Goal: Task Accomplishment & Management: Complete application form

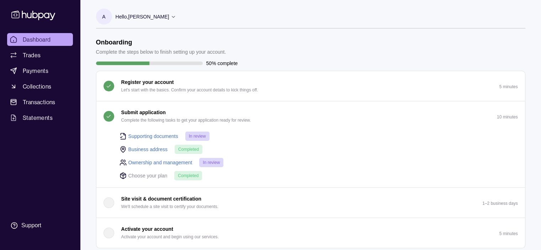
click at [147, 135] on link "Supporting documents" at bounding box center [153, 136] width 50 height 8
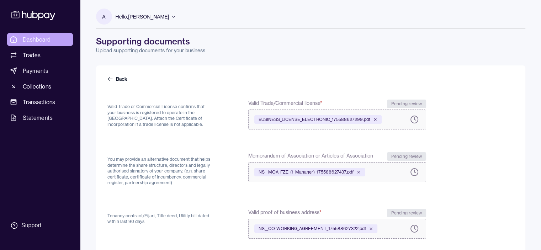
click at [35, 39] on span "Dashboard" at bounding box center [37, 39] width 28 height 9
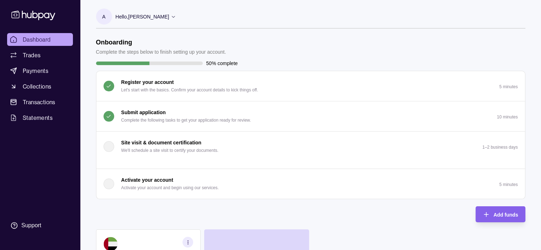
click at [142, 112] on p "Submit application" at bounding box center [143, 112] width 44 height 8
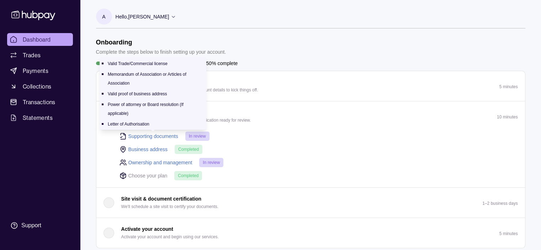
click at [144, 135] on link "Supporting documents" at bounding box center [153, 136] width 50 height 8
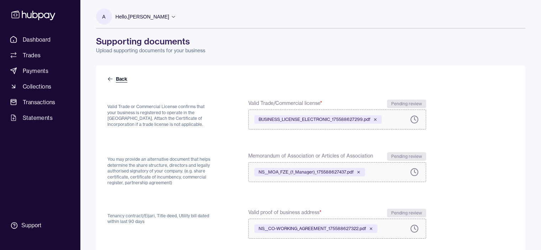
click at [111, 79] on icon at bounding box center [110, 79] width 6 height 6
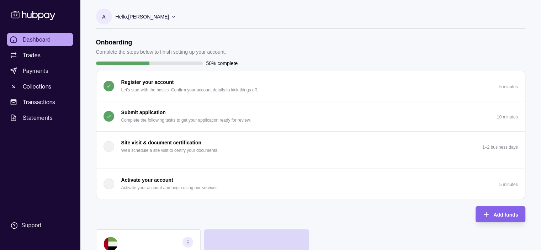
click at [176, 15] on icon at bounding box center [173, 16] width 5 height 5
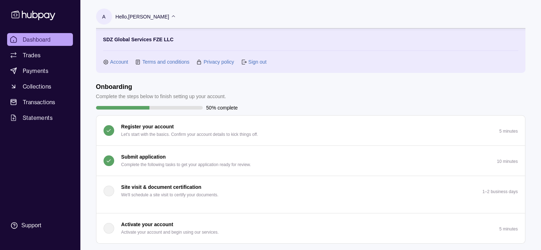
click at [176, 15] on icon at bounding box center [173, 16] width 5 height 5
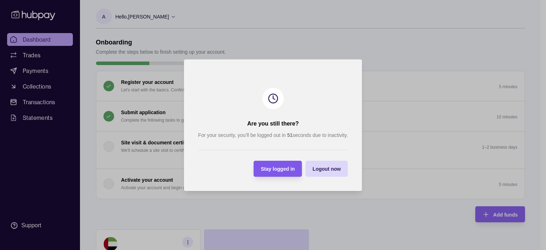
click at [287, 169] on span "Stay logged in" at bounding box center [278, 169] width 34 height 6
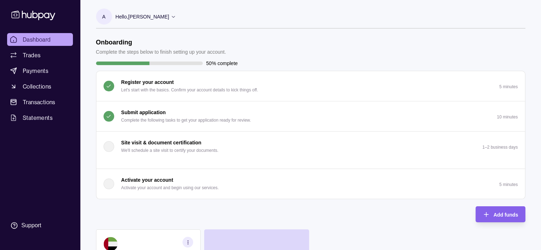
click at [168, 112] on div "Submit application Complete the following tasks to get your application ready f…" at bounding box center [186, 116] width 130 height 16
click at [193, 117] on p "Complete the following tasks to get your application ready for review." at bounding box center [186, 120] width 130 height 8
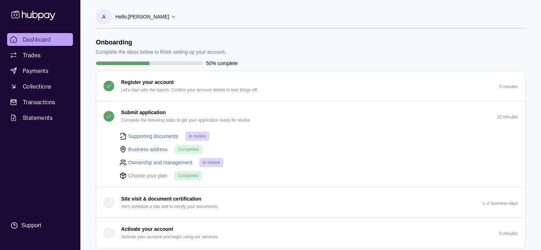
click at [279, 47] on header "Onboarding Complete the steps below to finish setting up your account." at bounding box center [310, 46] width 429 height 17
click at [174, 16] on div "Hello, Ali Nabil Kessaissia" at bounding box center [146, 16] width 61 height 15
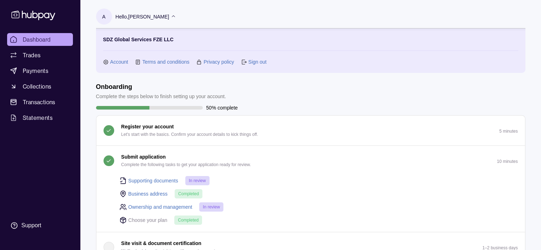
click at [115, 63] on link "Account" at bounding box center [119, 62] width 18 height 8
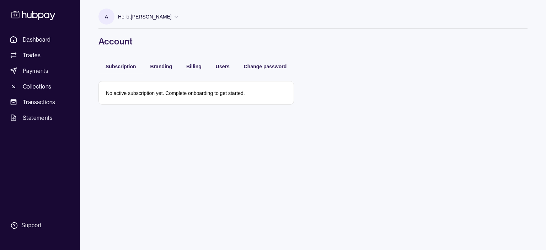
click at [159, 16] on p "Hello, Ali Nabil Kessaissia" at bounding box center [145, 17] width 54 height 8
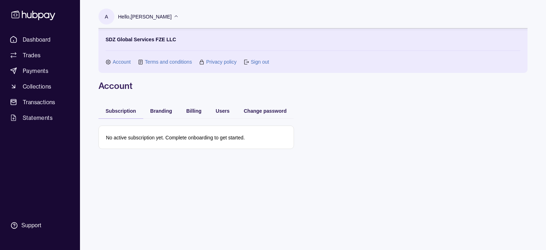
click at [118, 60] on link "Account" at bounding box center [122, 62] width 18 height 8
click at [47, 42] on span "Dashboard" at bounding box center [37, 39] width 28 height 9
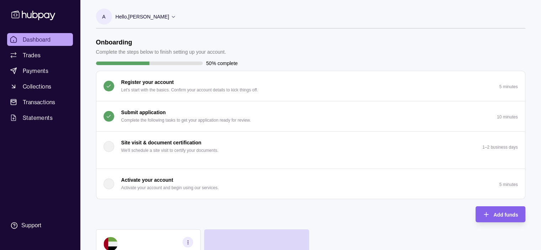
click at [234, 121] on p "Complete the following tasks to get your application ready for review." at bounding box center [186, 120] width 130 height 8
click at [144, 123] on p "Complete the following tasks to get your application ready for review." at bounding box center [186, 120] width 130 height 8
click at [188, 116] on div "Submit application Complete the following tasks to get your application ready f…" at bounding box center [186, 116] width 130 height 16
click at [203, 118] on p "Complete the following tasks to get your application ready for review." at bounding box center [186, 120] width 130 height 8
